Goal: Task Accomplishment & Management: Manage account settings

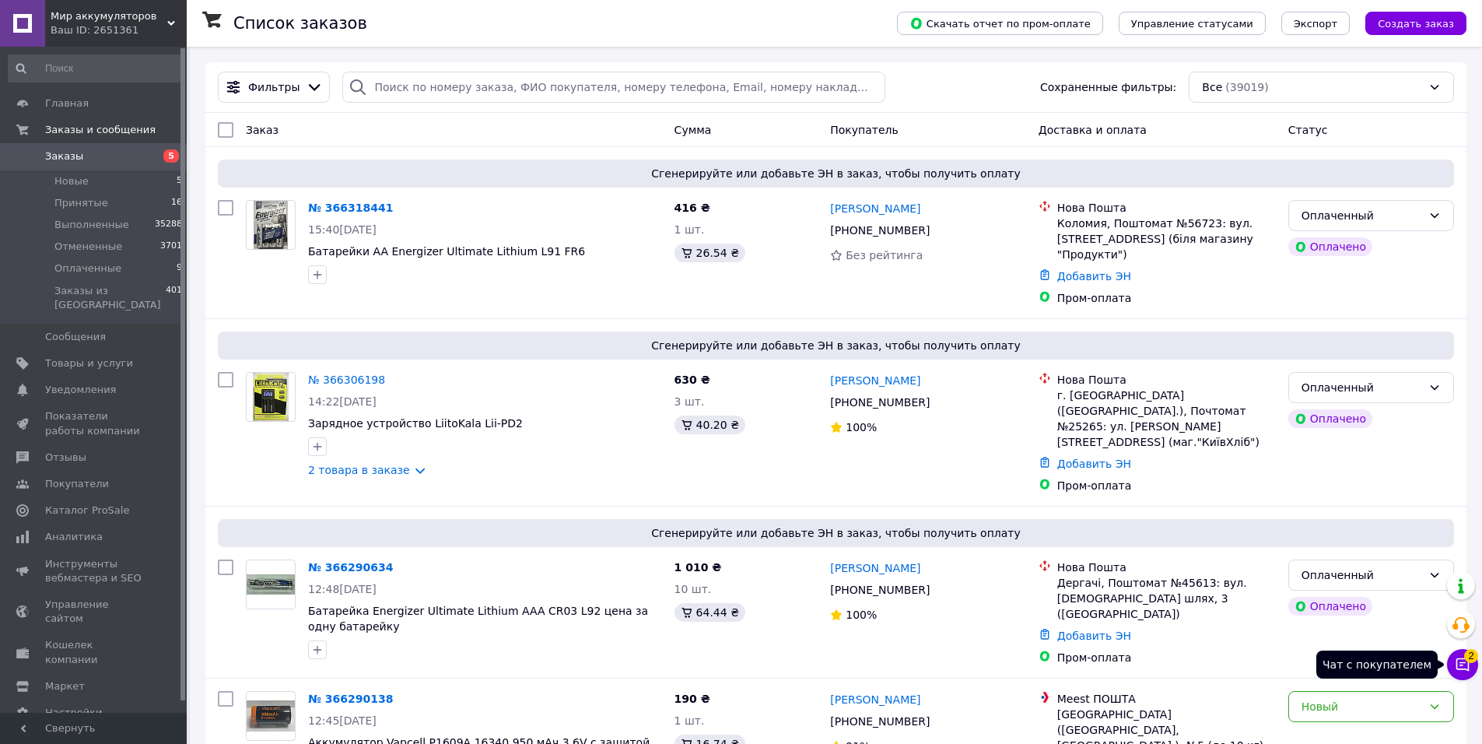
click at [1473, 663] on button "Чат с покупателем 2" at bounding box center [1462, 664] width 31 height 31
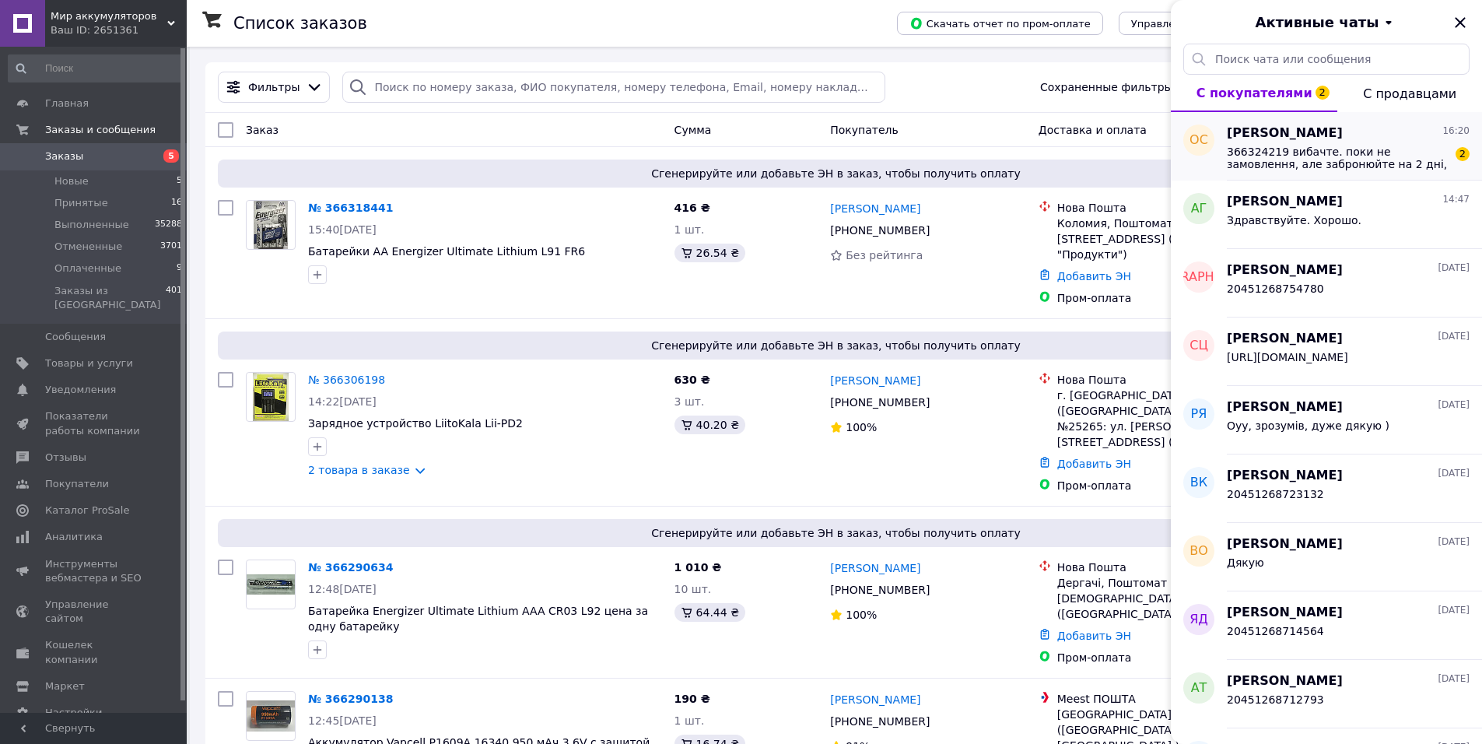
click at [1299, 155] on span "366324219 вибачте. поки не замовлення, але забронюйте на 2 дні, будь ласка" at bounding box center [1337, 157] width 221 height 25
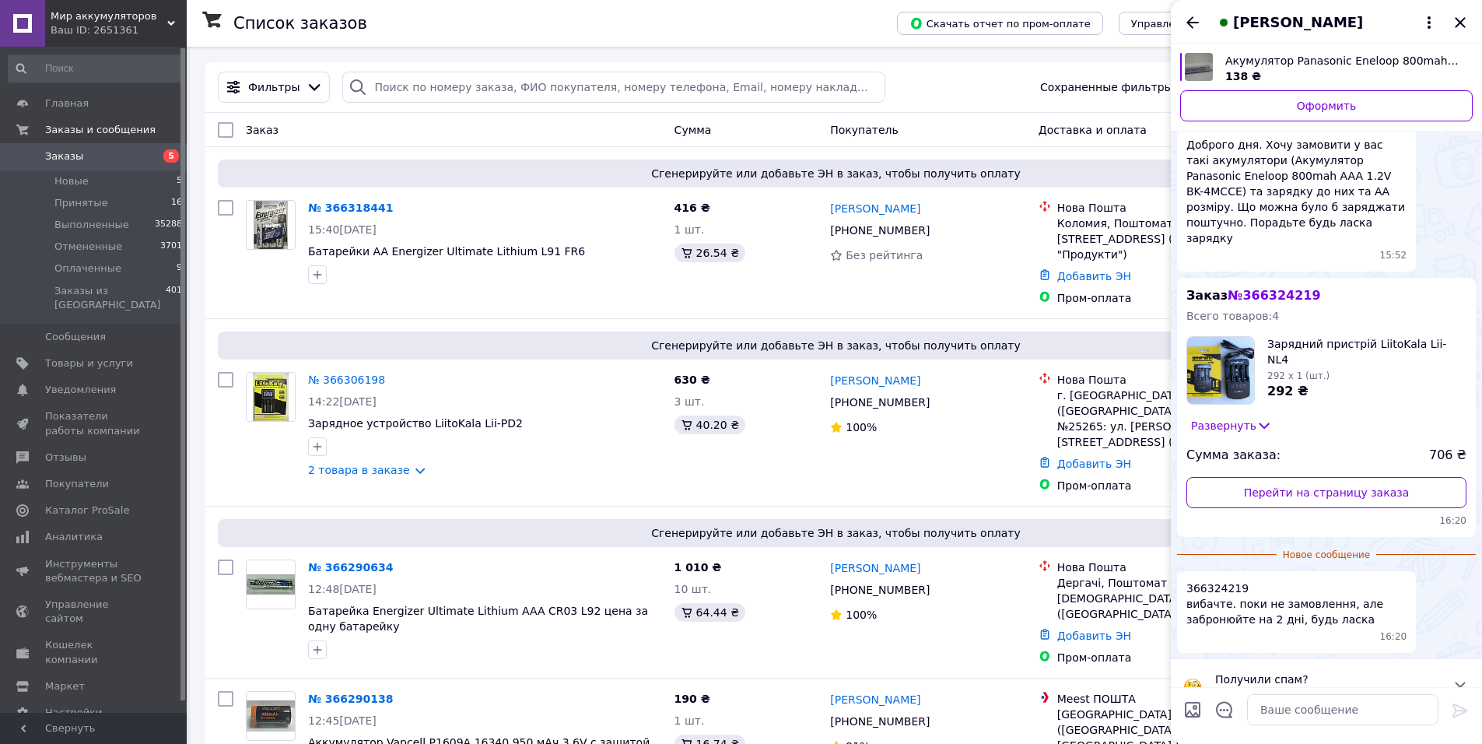
scroll to position [64, 0]
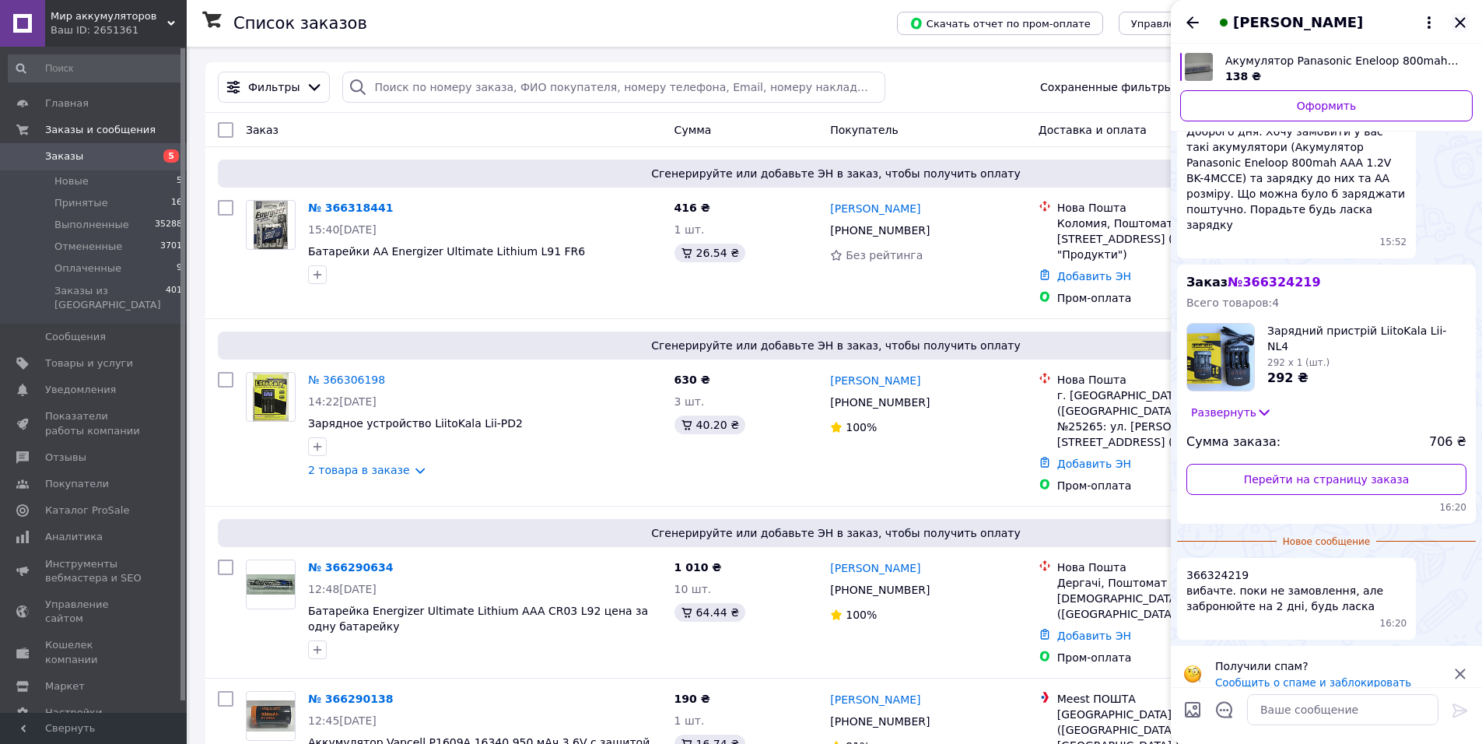
click at [1462, 22] on icon "Закрыть" at bounding box center [1460, 22] width 19 height 19
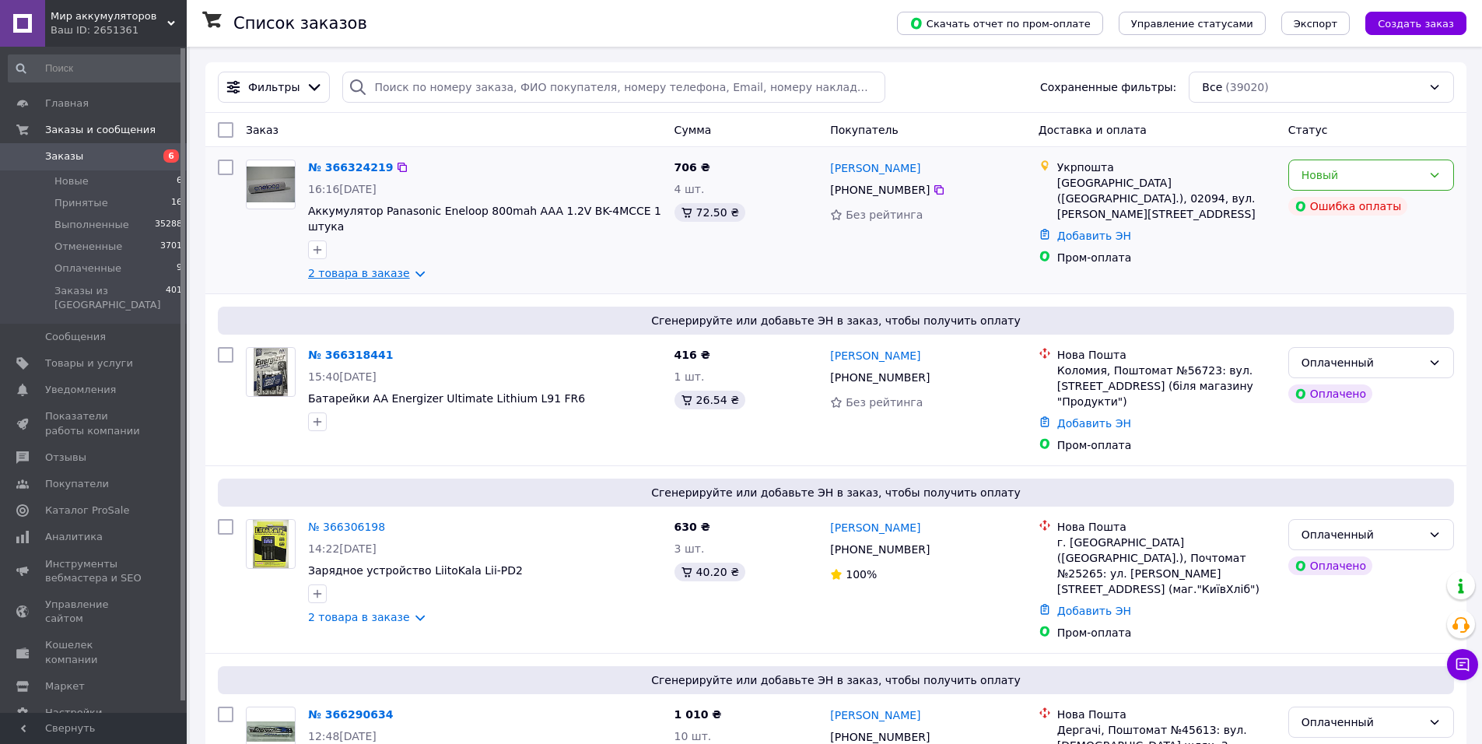
click at [357, 267] on link "2 товара в заказе" at bounding box center [359, 273] width 102 height 12
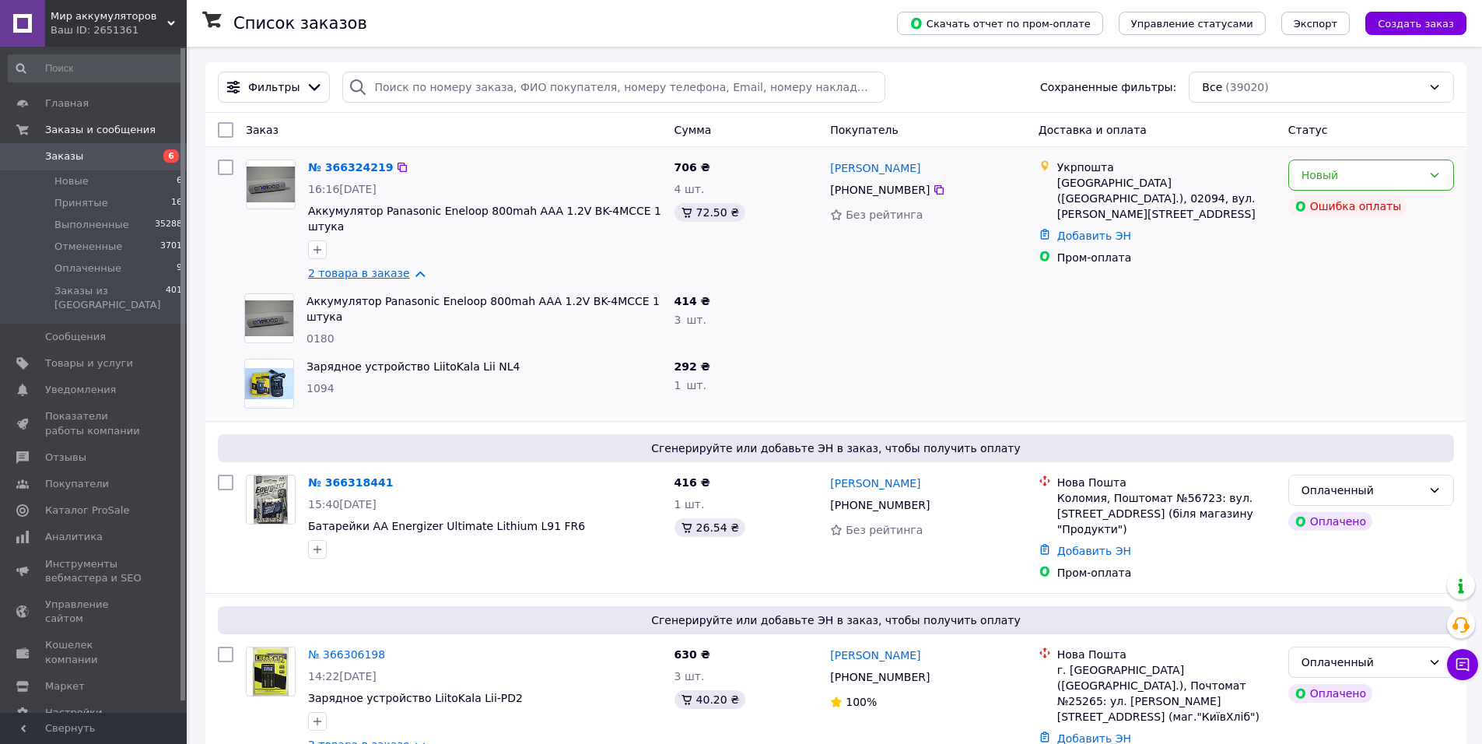
click at [357, 267] on link "2 товара в заказе" at bounding box center [359, 273] width 102 height 12
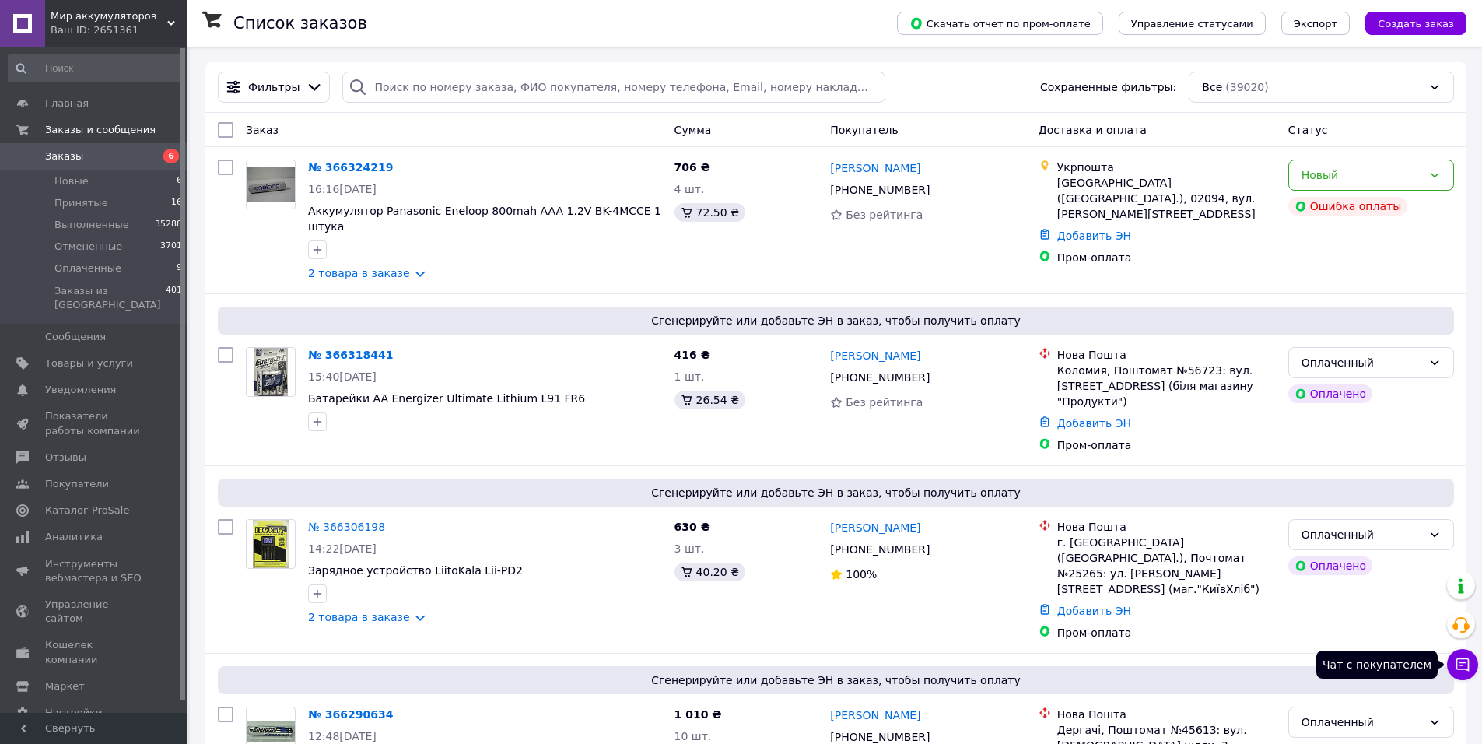
click at [1461, 661] on icon at bounding box center [1463, 665] width 16 height 16
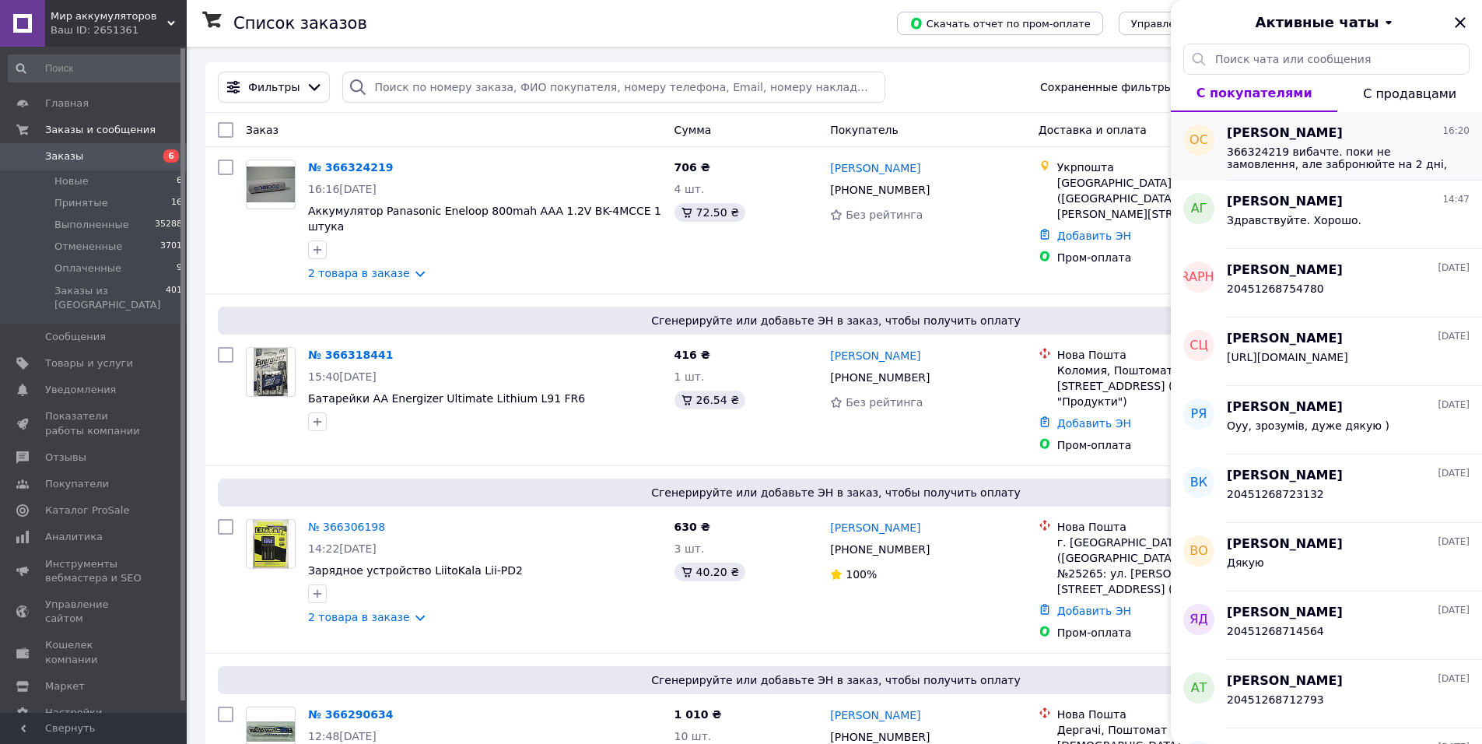
click at [1333, 152] on span "366324219 вибачте. поки не замовлення, але забронюйте на 2 дні, будь ласка" at bounding box center [1337, 157] width 221 height 25
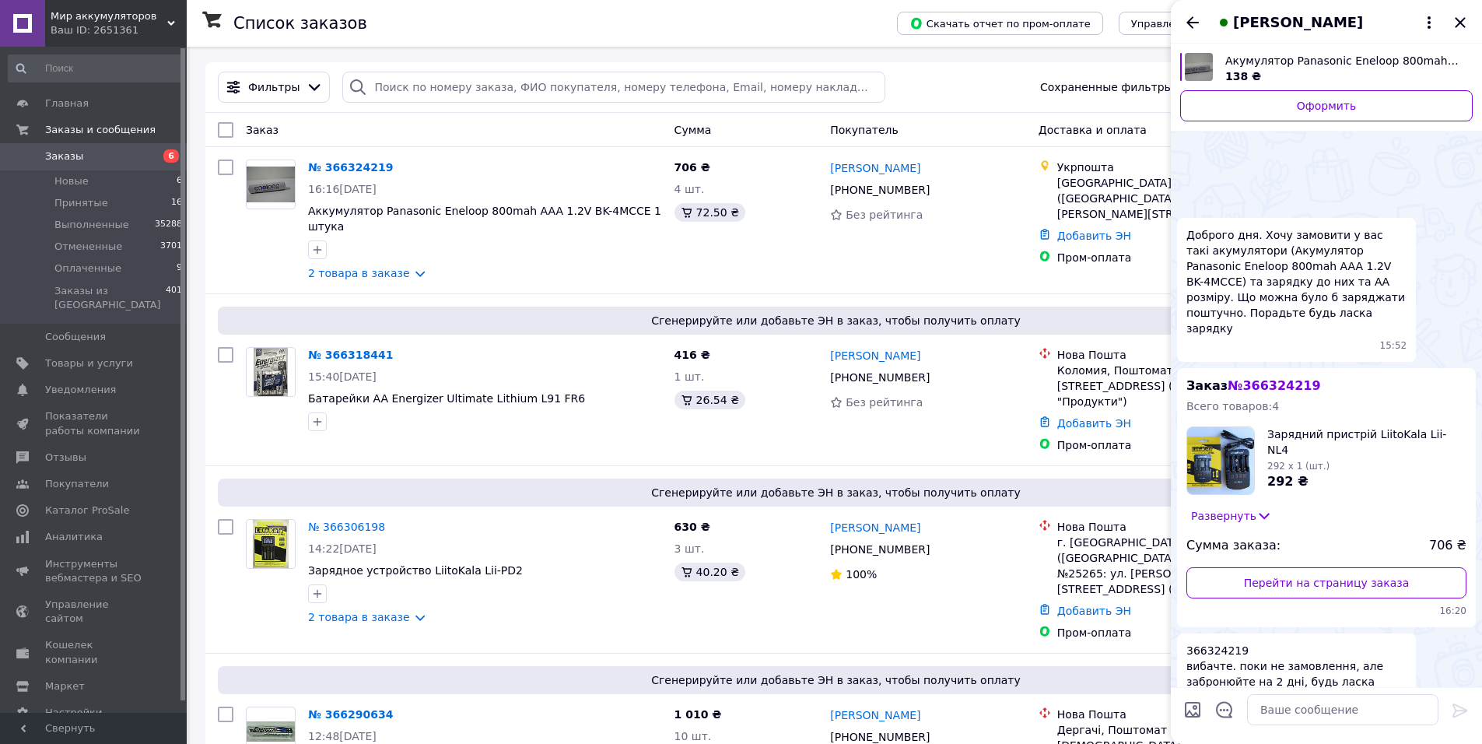
scroll to position [75, 0]
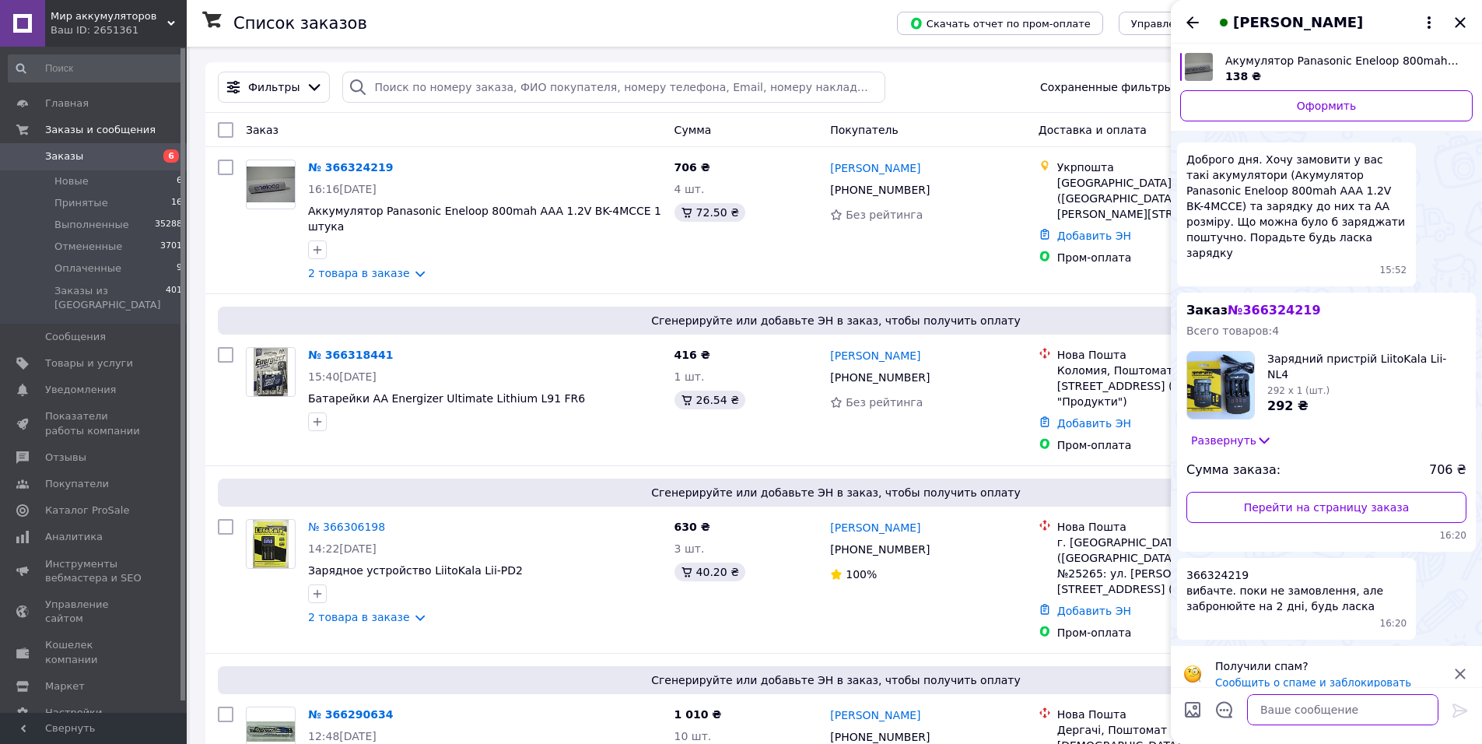
click at [1311, 712] on textarea at bounding box center [1342, 709] width 191 height 31
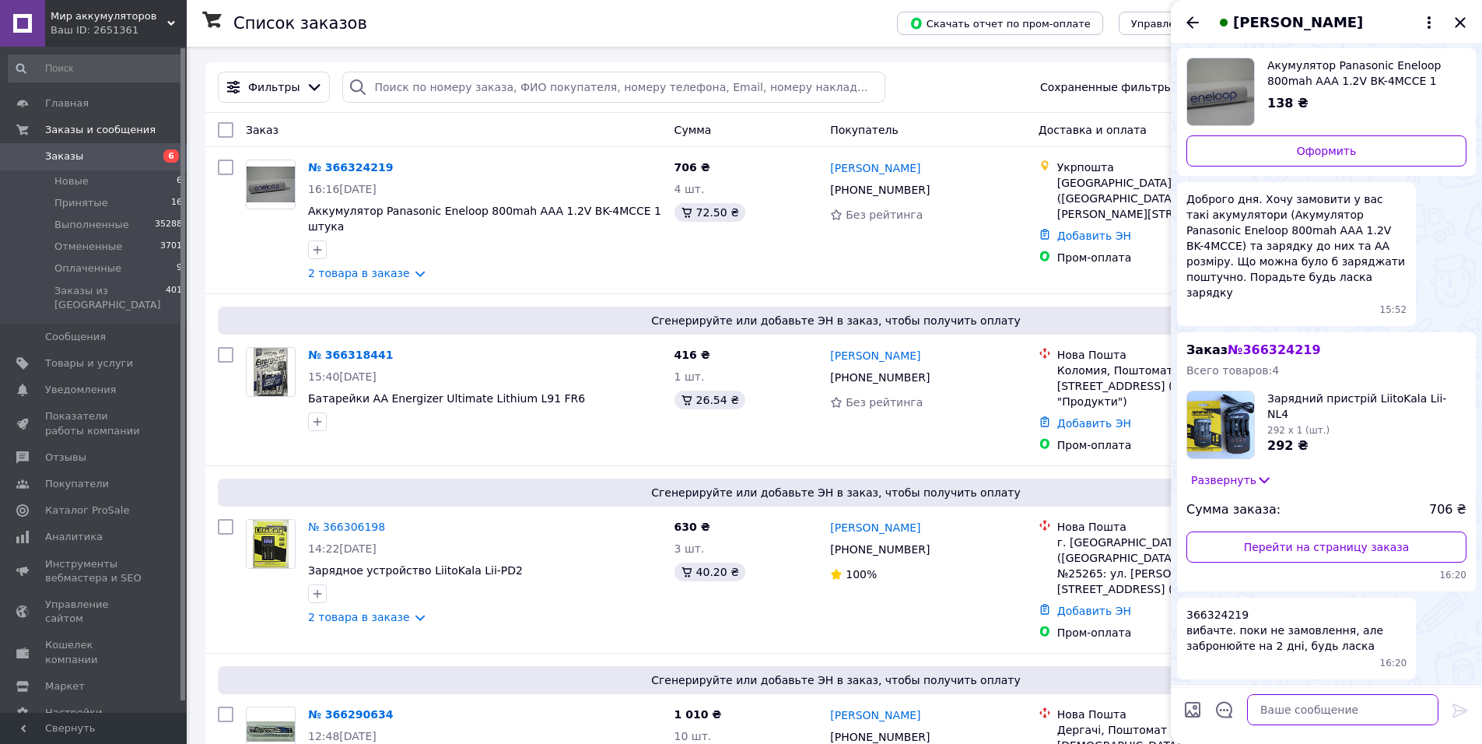
scroll to position [36, 0]
type textarea "Здравствуйте. Хорошо."
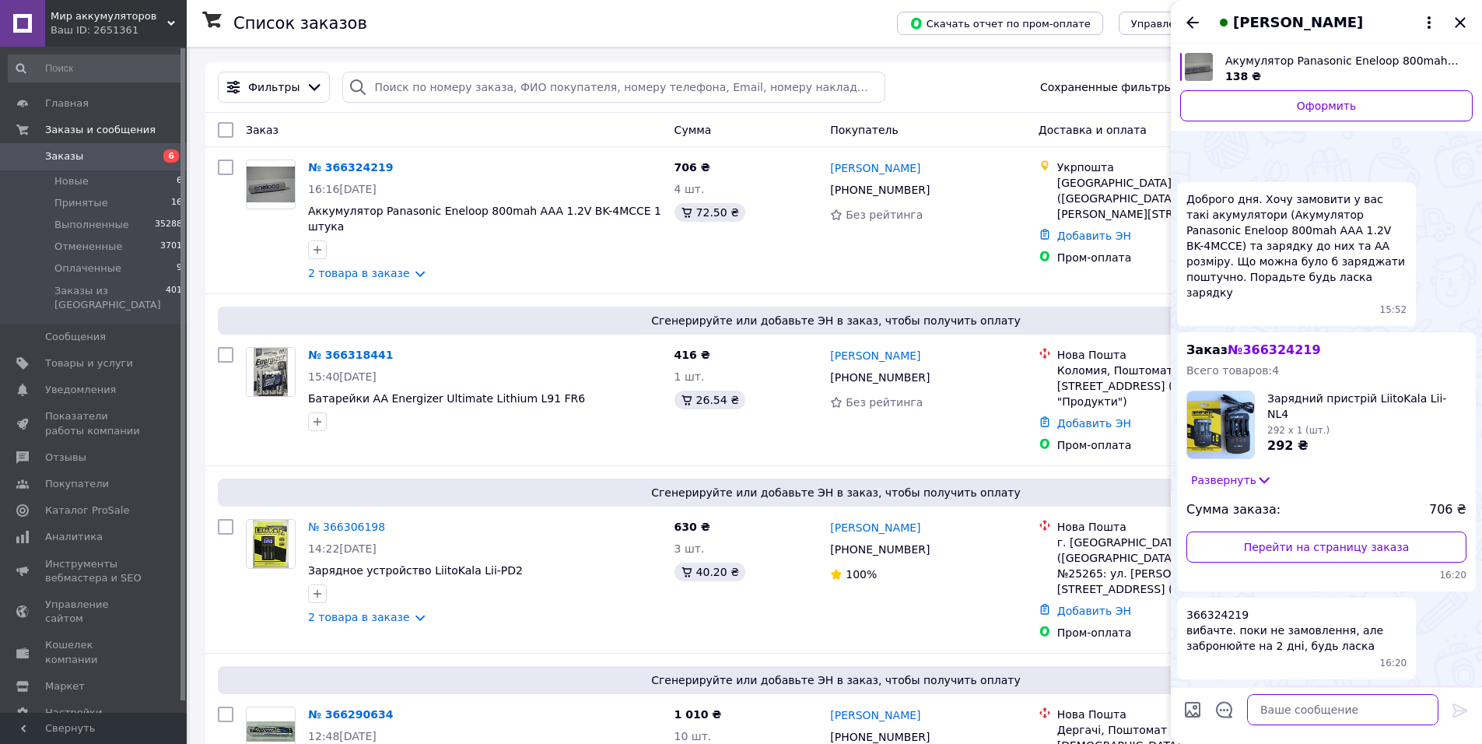
scroll to position [60, 0]
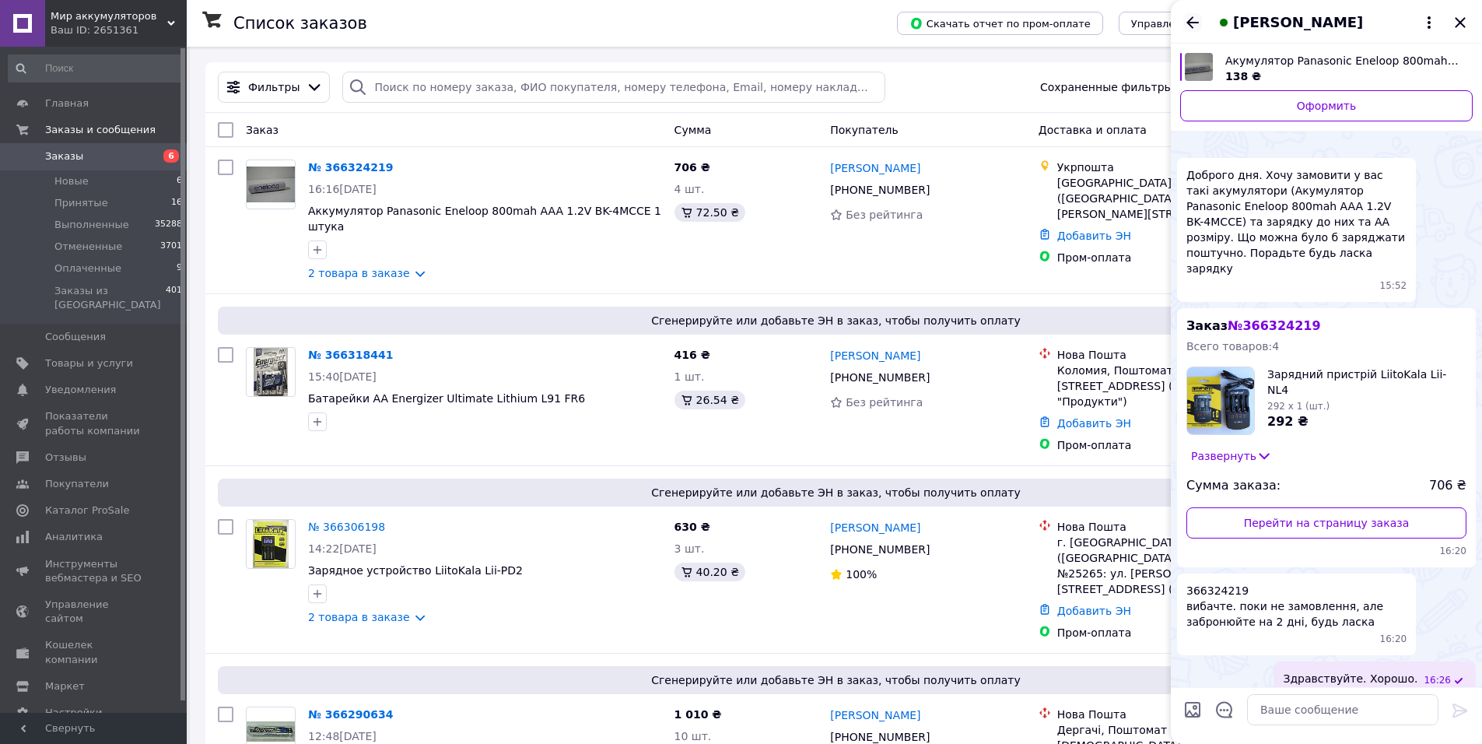
click at [1196, 16] on icon "Назад" at bounding box center [1192, 22] width 19 height 19
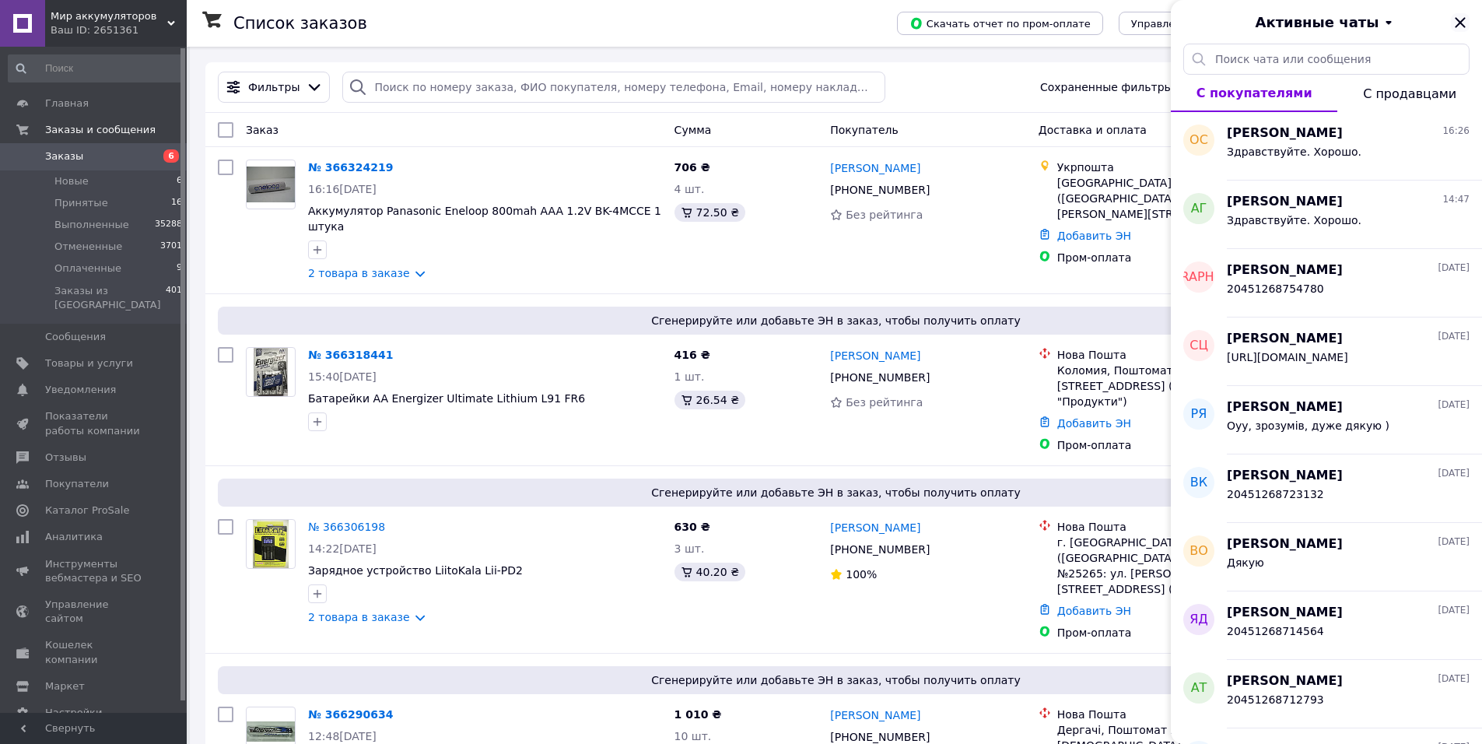
click at [1461, 22] on icon "Закрыть" at bounding box center [1460, 22] width 10 height 10
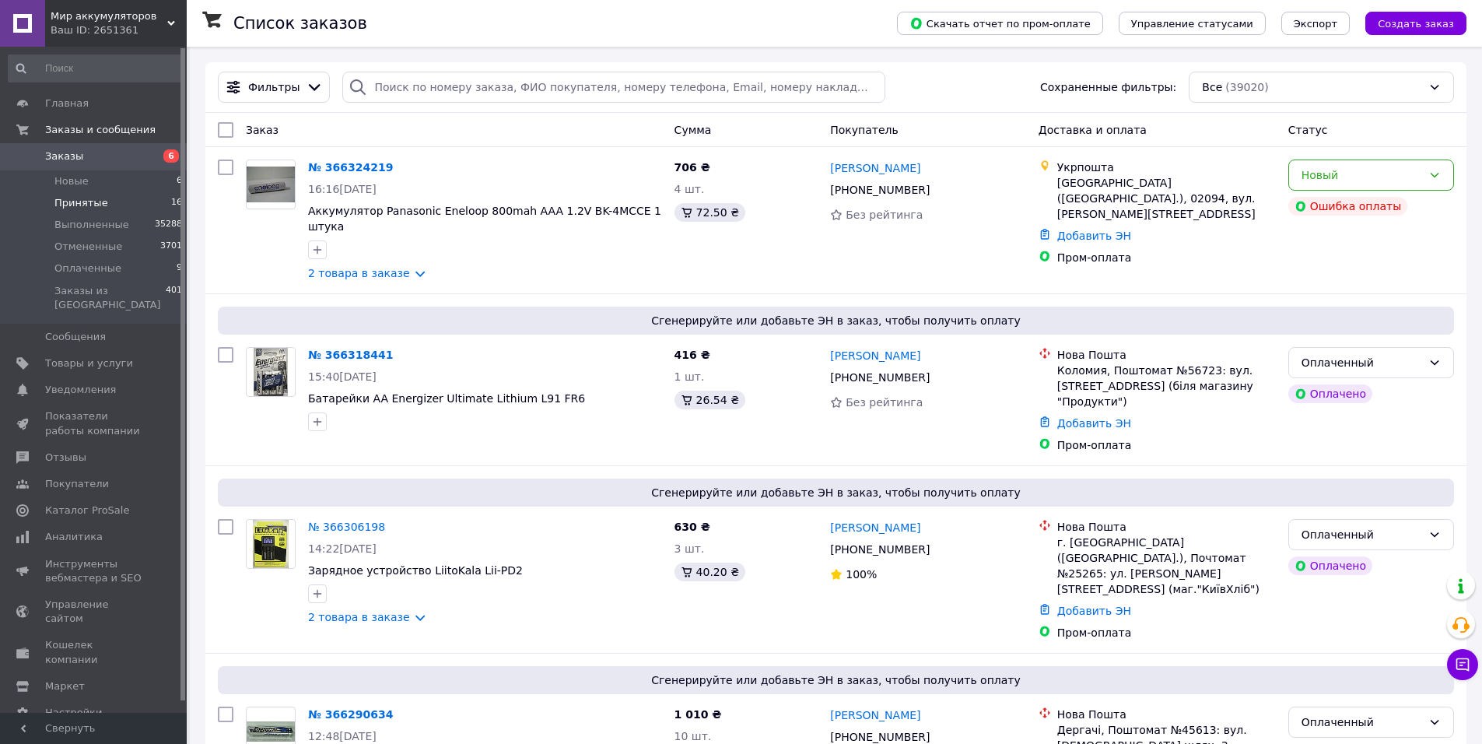
click at [72, 205] on span "Принятые" at bounding box center [81, 203] width 54 height 14
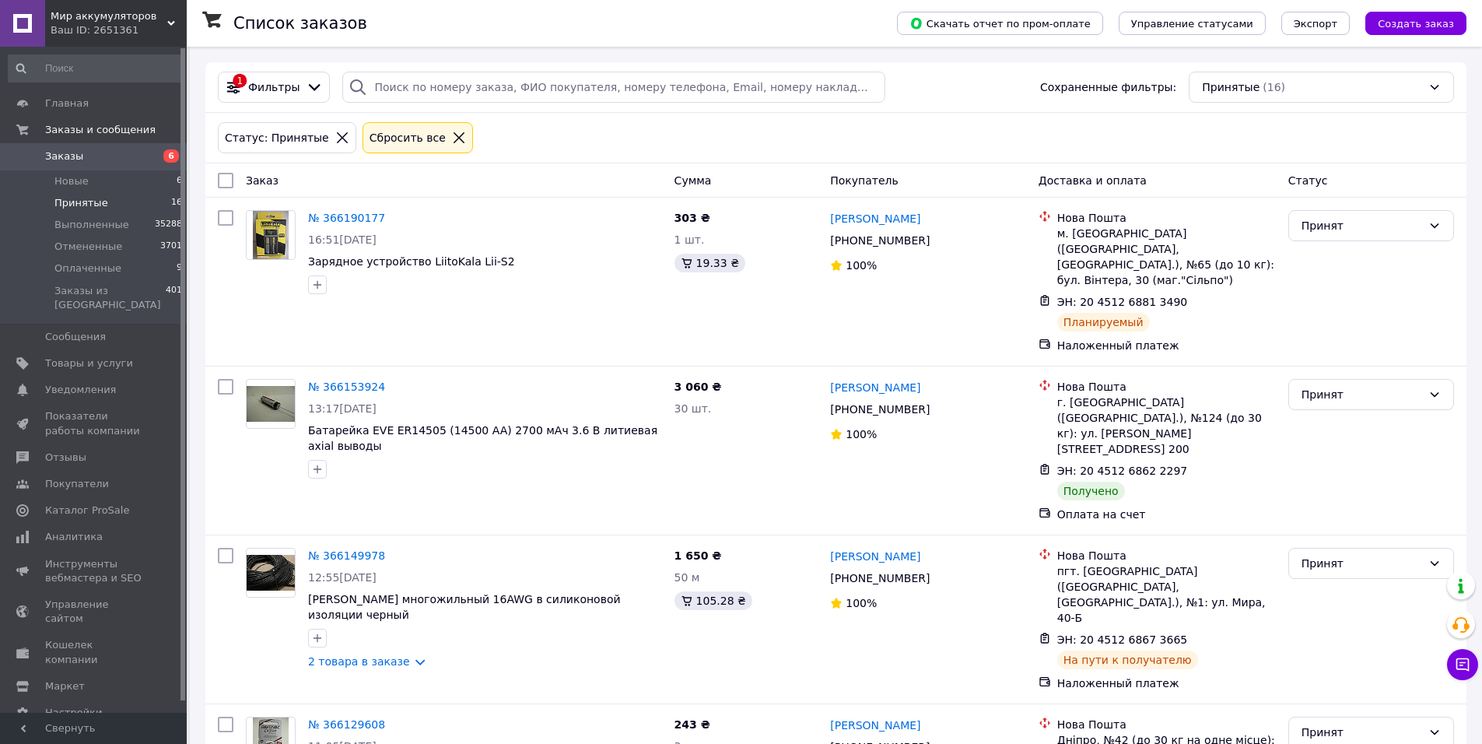
click at [337, 136] on icon at bounding box center [342, 137] width 11 height 11
